Goal: Navigation & Orientation: Find specific page/section

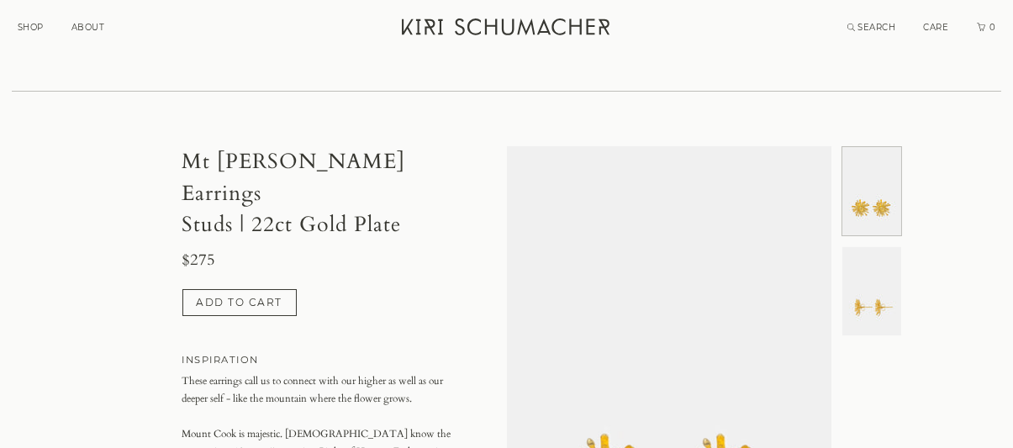
click at [91, 26] on link "ABOUT" at bounding box center [88, 27] width 34 height 11
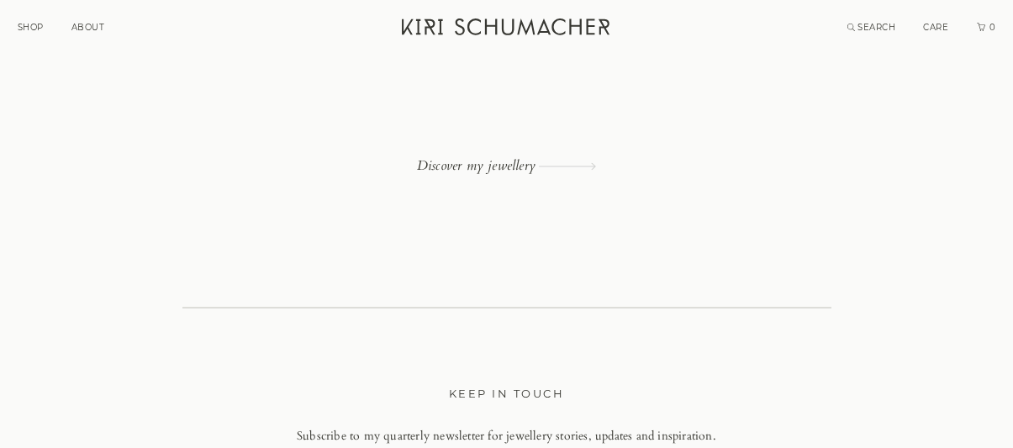
scroll to position [5716, 0]
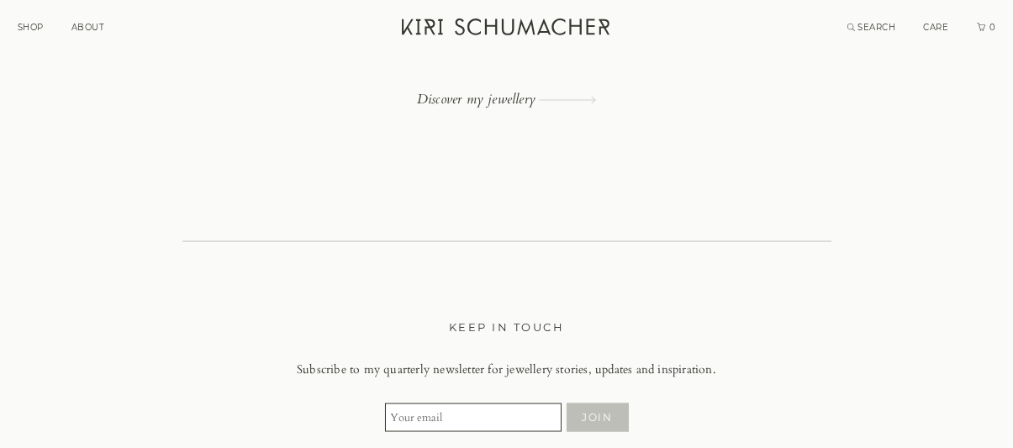
click at [473, 101] on link "Discover my jewellery" at bounding box center [506, 99] width 649 height 15
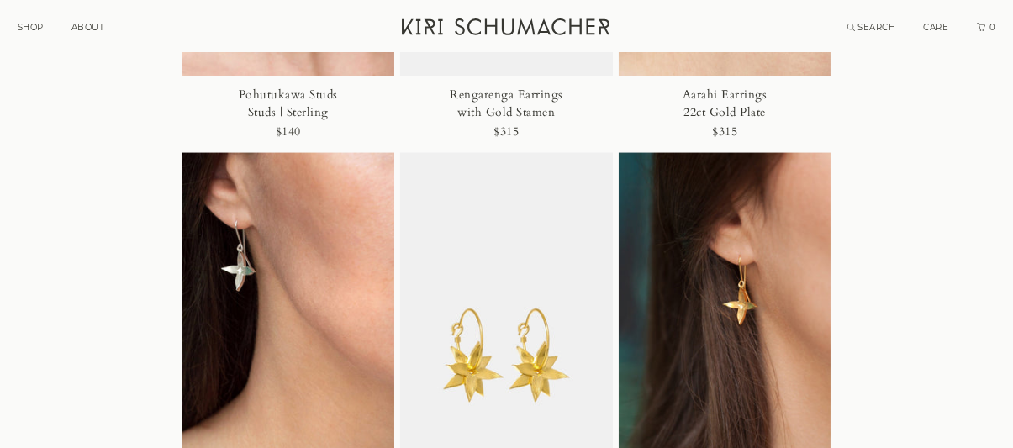
scroll to position [5211, 0]
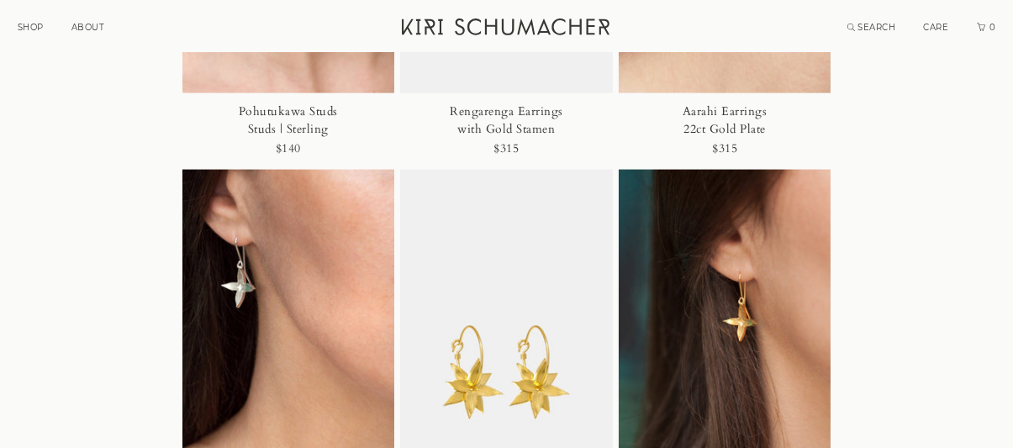
click at [24, 29] on link "SHOP" at bounding box center [31, 27] width 26 height 11
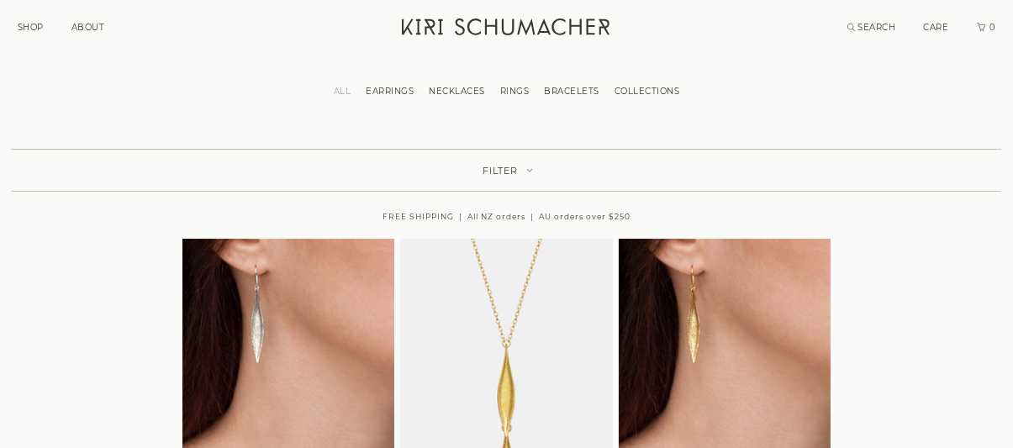
click at [337, 87] on link "ALL" at bounding box center [342, 91] width 33 height 11
click at [335, 92] on link "ALL" at bounding box center [342, 91] width 33 height 11
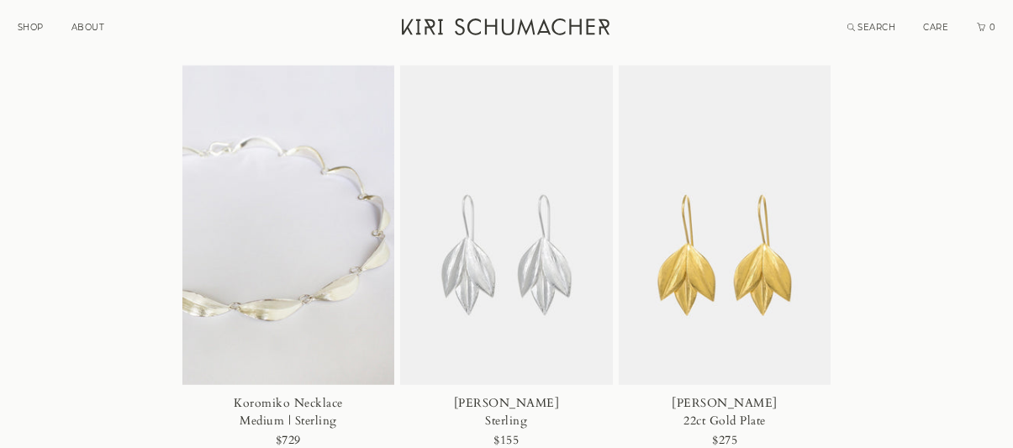
scroll to position [2942, 0]
click at [276, 265] on img at bounding box center [288, 225] width 213 height 319
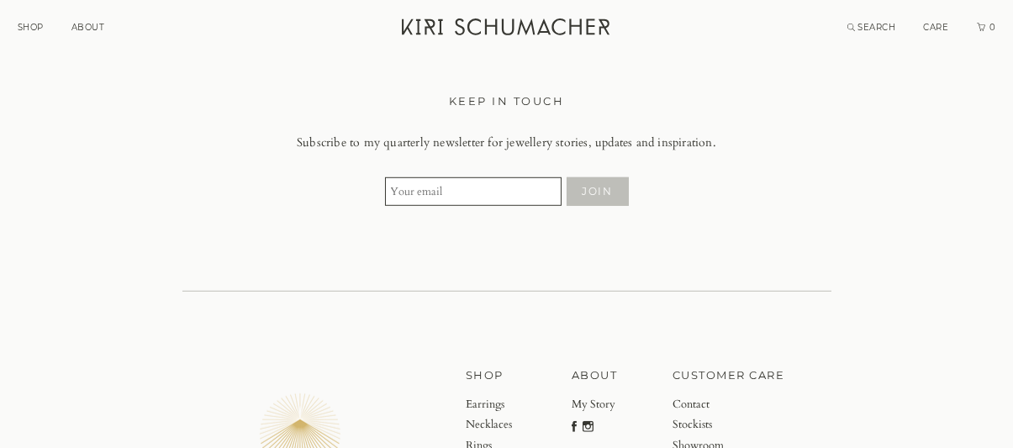
scroll to position [2740, 0]
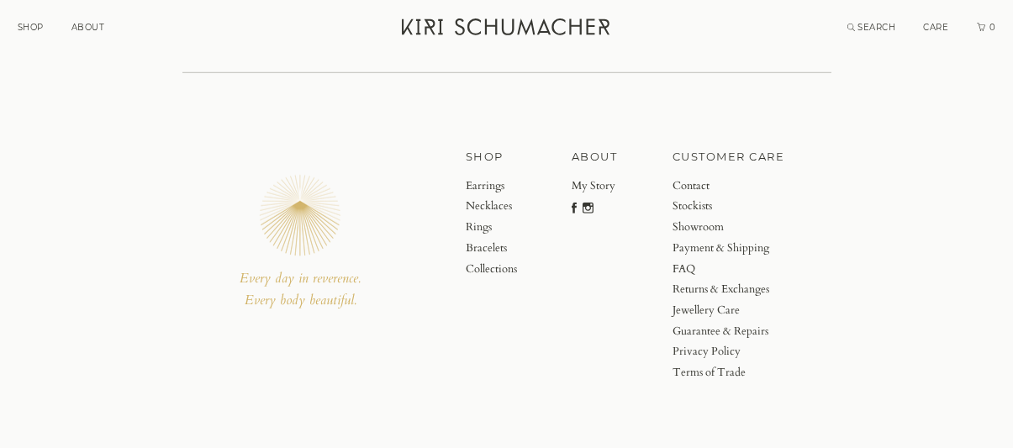
click at [696, 196] on link "Stockists" at bounding box center [728, 206] width 113 height 21
